Goal: Information Seeking & Learning: Find specific fact

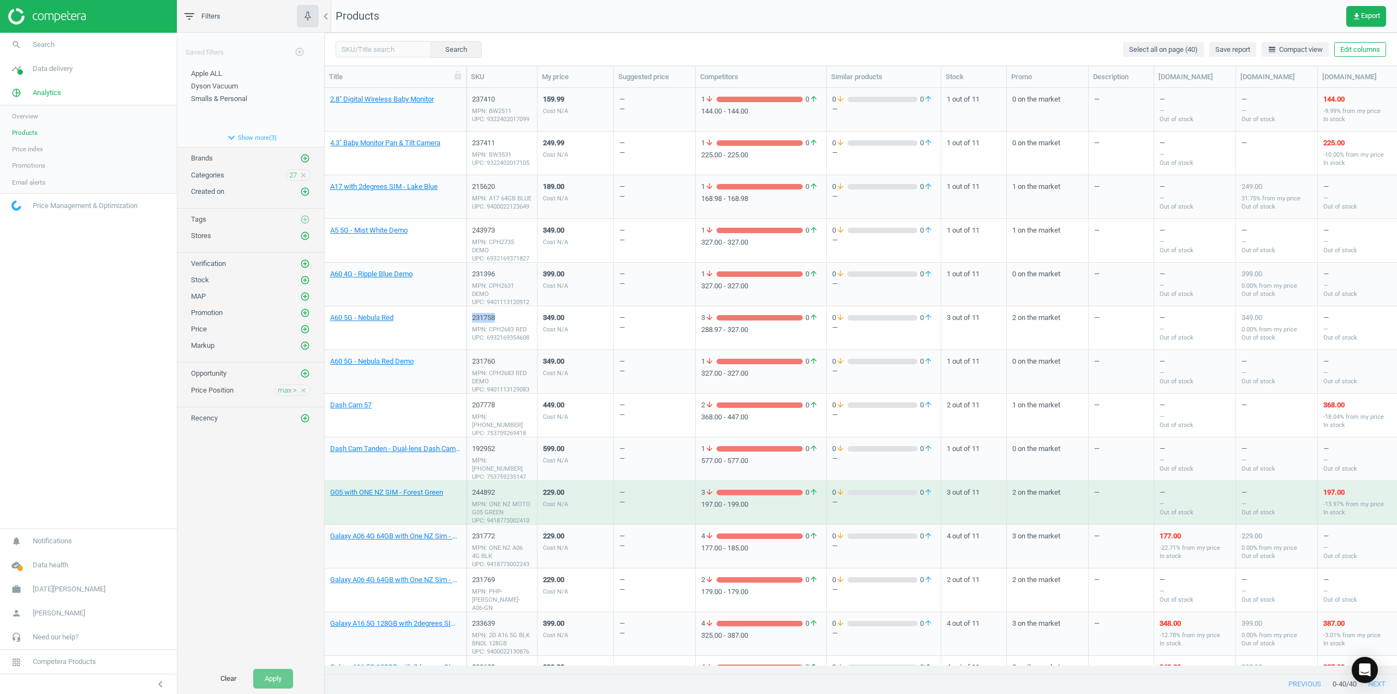
drag, startPoint x: 495, startPoint y: 317, endPoint x: 470, endPoint y: 318, distance: 24.6
click at [470, 318] on div "231758 MPN: CPH2683 RED UPC: 6932169354608" at bounding box center [502, 328] width 71 height 44
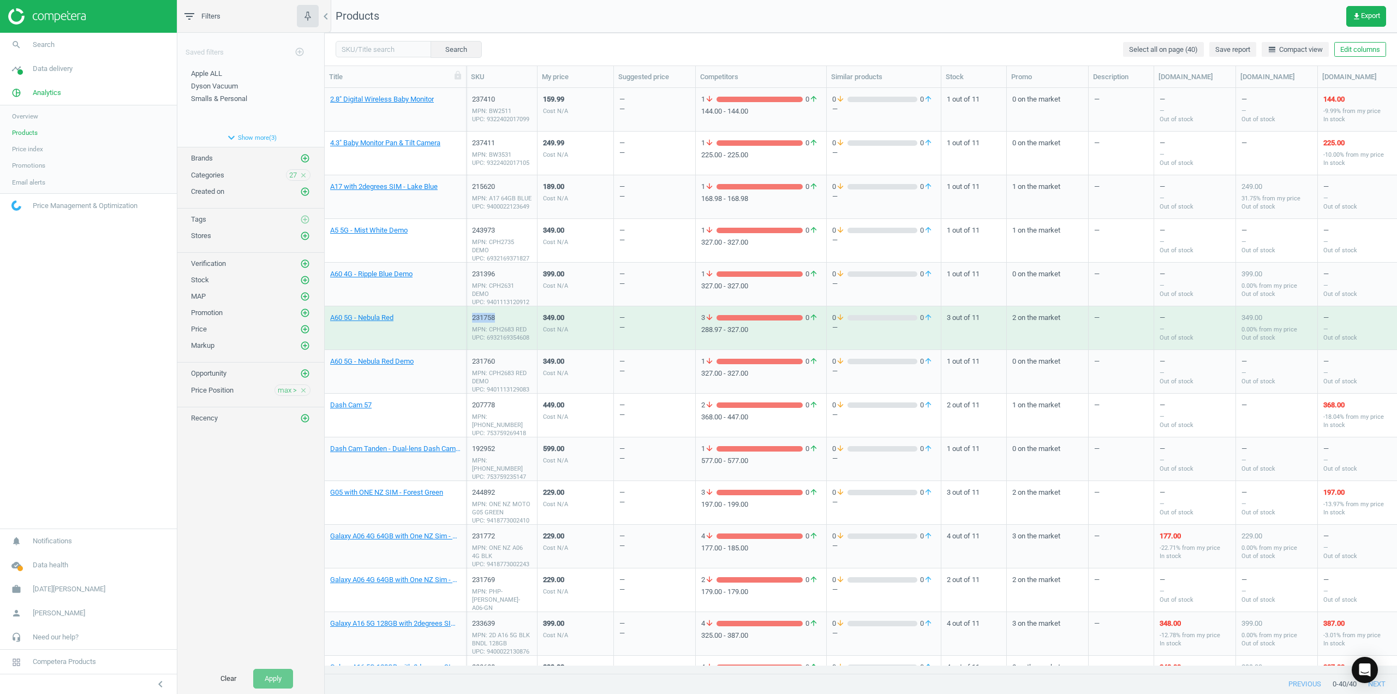
copy div "231758"
click at [394, 44] on input "text" at bounding box center [384, 49] width 96 height 16
type input "A60"
click at [447, 56] on button "Search" at bounding box center [455, 49] width 51 height 16
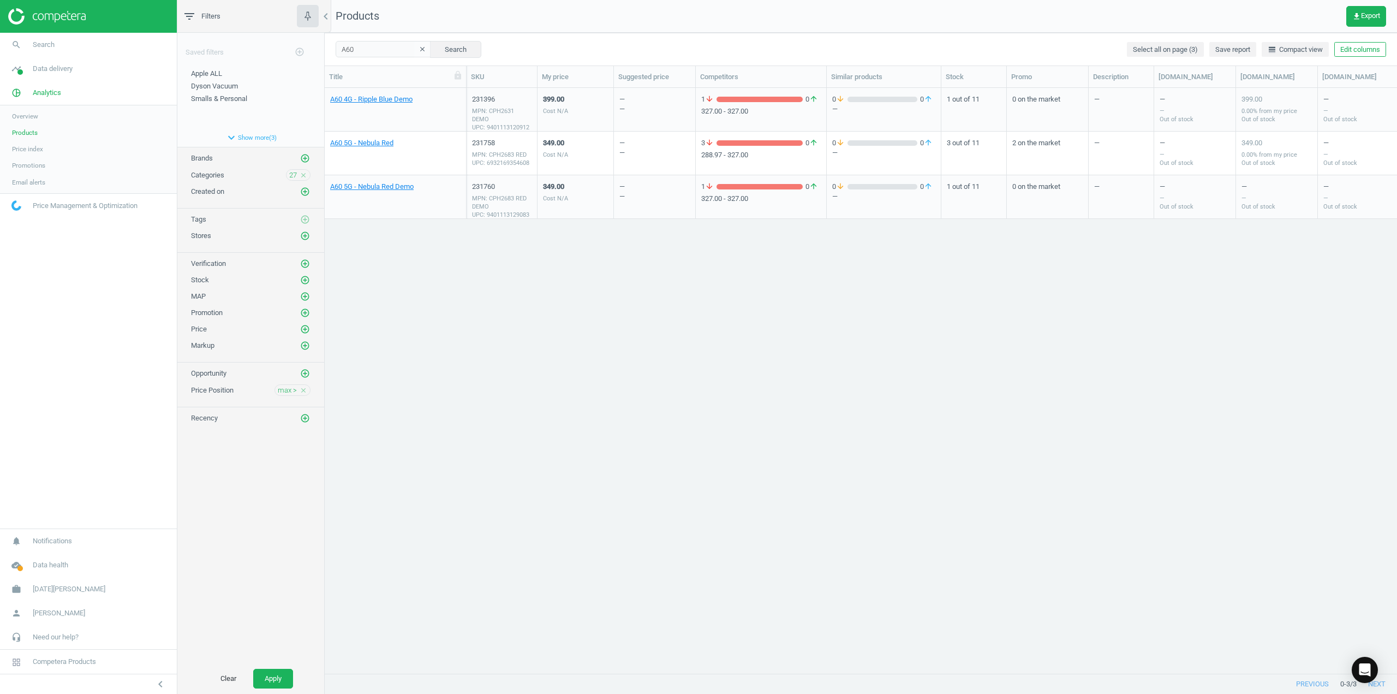
click at [419, 47] on icon "clear" at bounding box center [423, 49] width 8 height 8
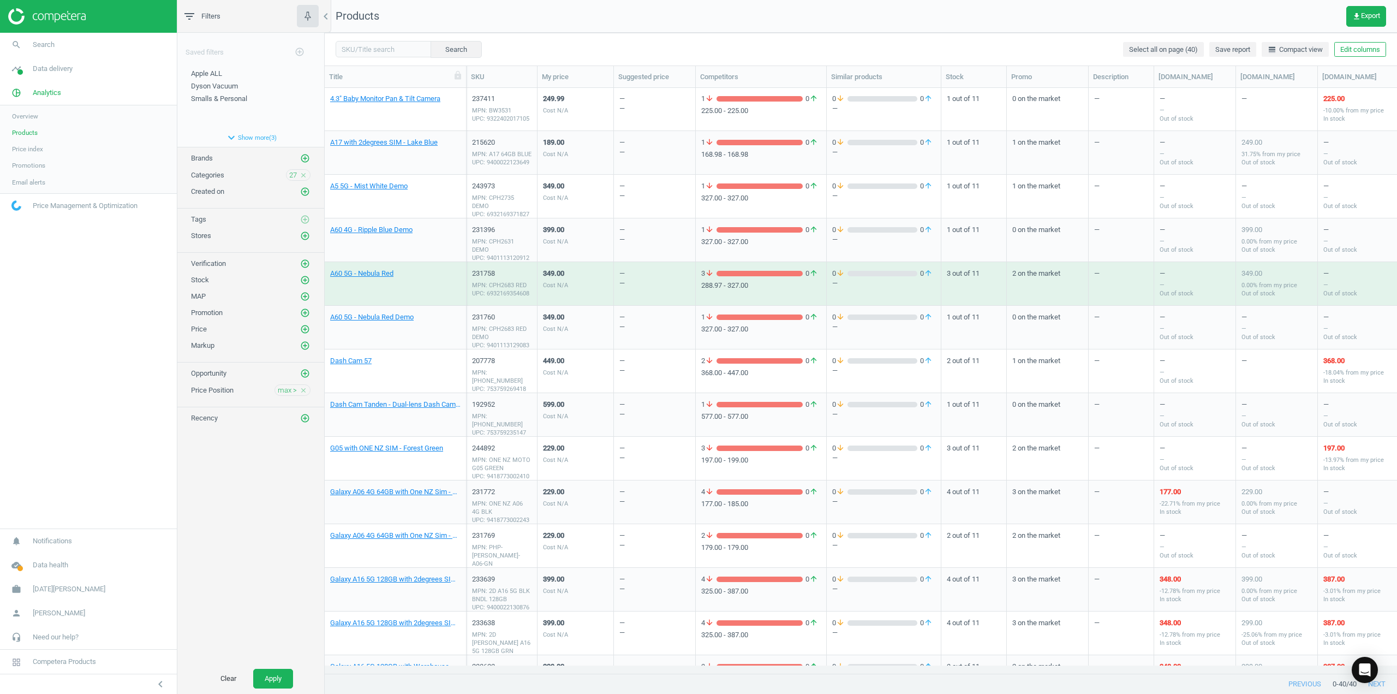
scroll to position [109, 0]
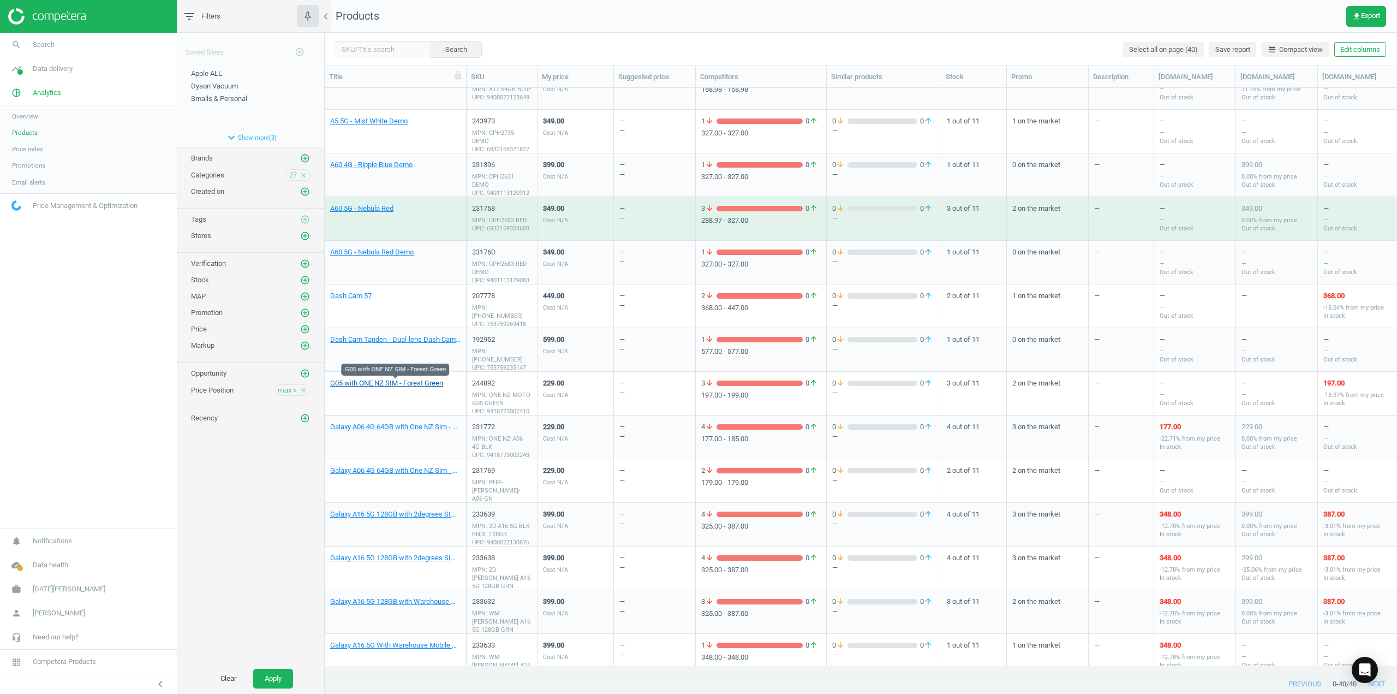
click at [434, 384] on link "G05 with ONE NZ SIM - Forest Green" at bounding box center [386, 383] width 113 height 10
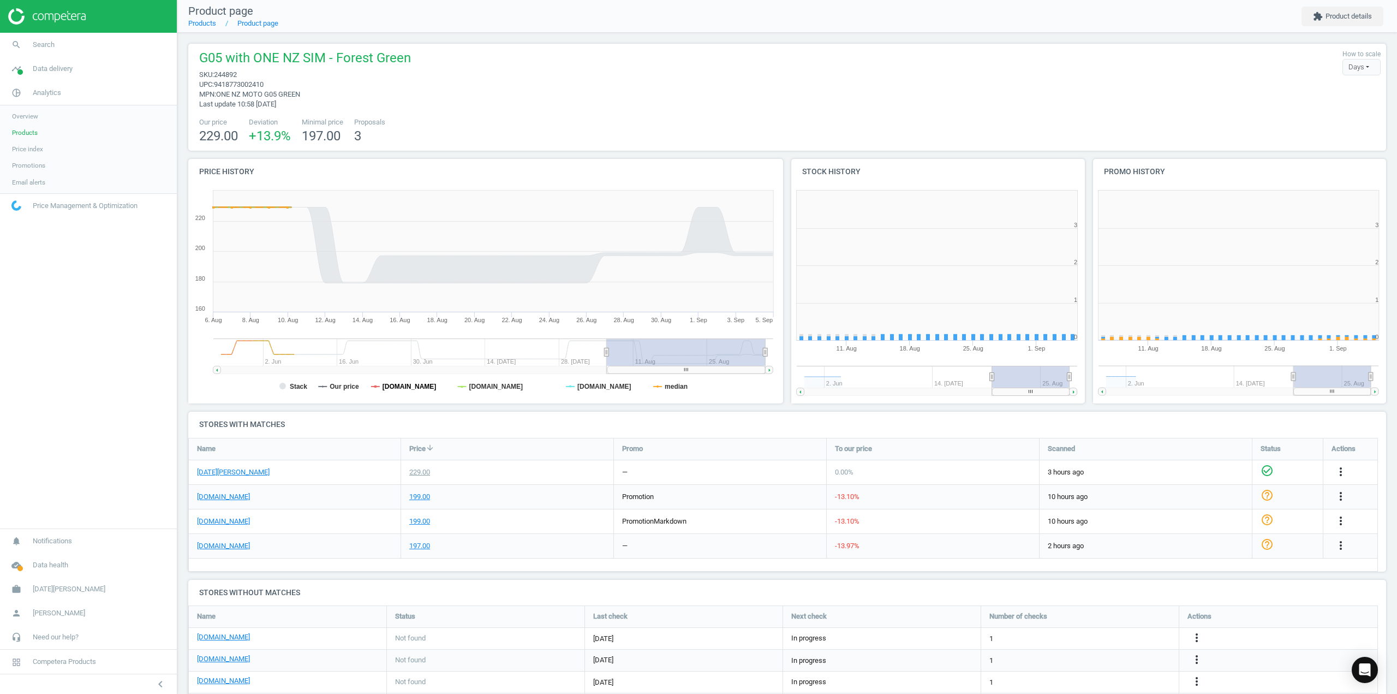
scroll to position [235, 308]
